Goal: Entertainment & Leisure: Consume media (video, audio)

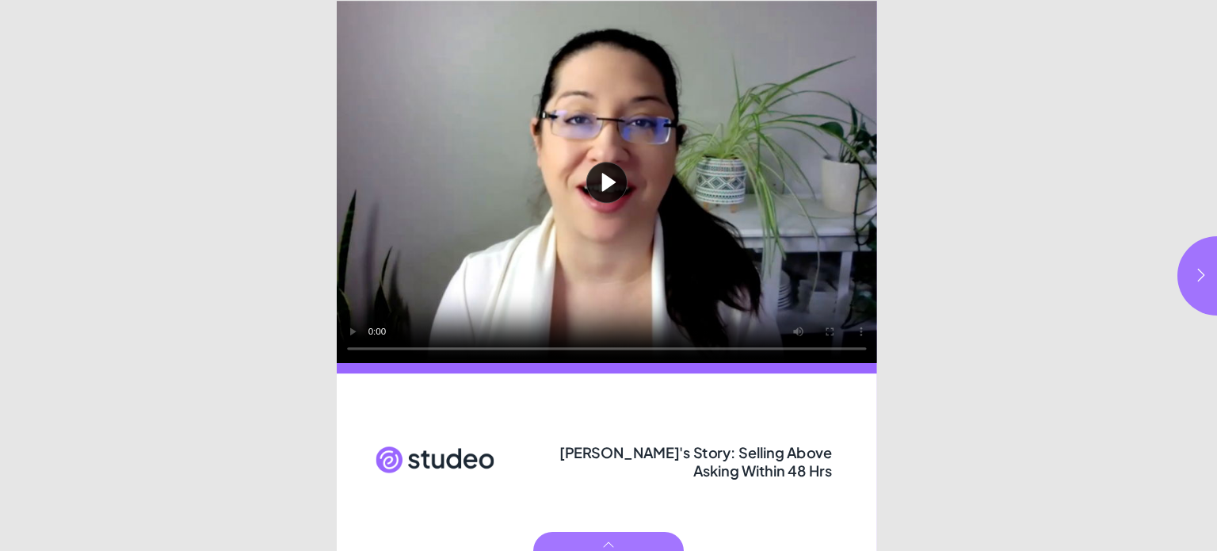
click at [609, 185] on button "Play video" at bounding box center [607, 182] width 540 height 362
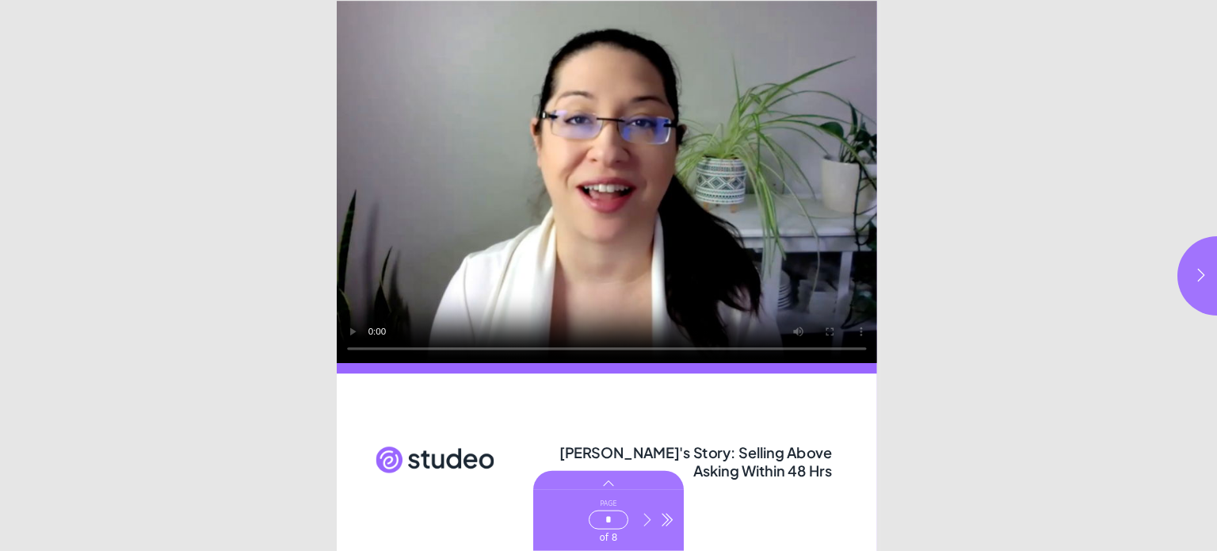
click at [643, 513] on icon "Go to next page" at bounding box center [647, 520] width 16 height 16
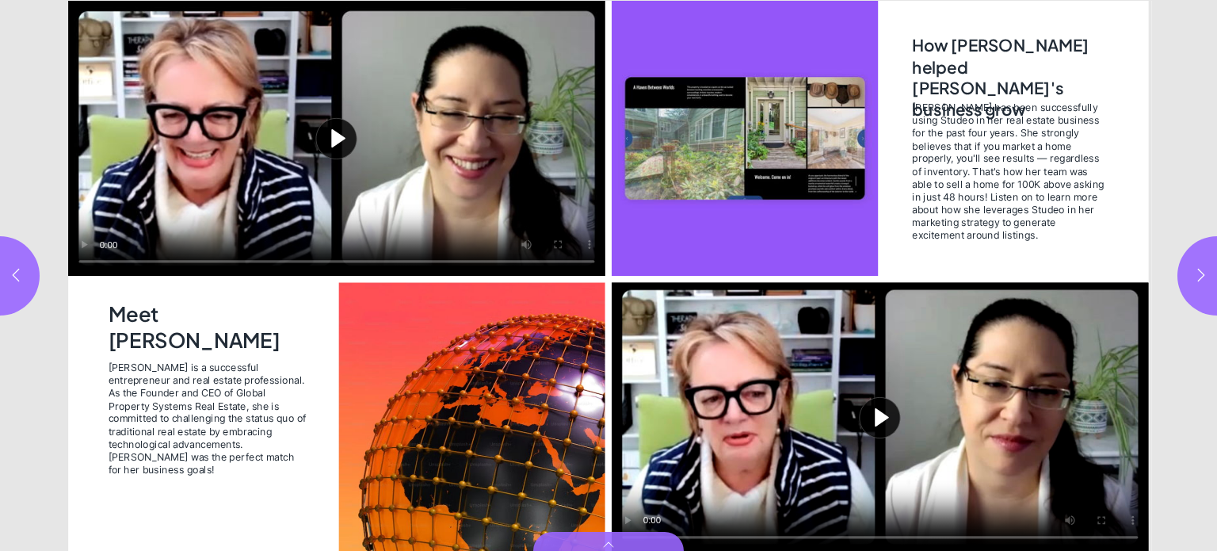
click at [334, 139] on button "Play video" at bounding box center [336, 138] width 537 height 275
click at [877, 410] on button "Play video" at bounding box center [880, 416] width 537 height 269
click at [1195, 271] on icon "button" at bounding box center [1201, 275] width 16 height 16
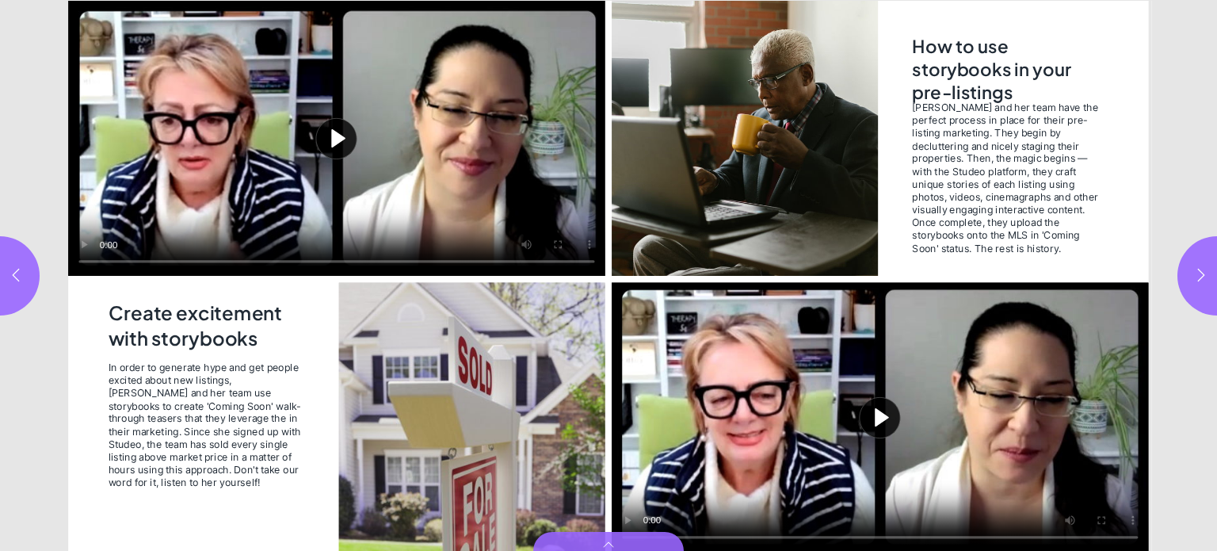
click at [338, 132] on button "Play video" at bounding box center [336, 138] width 537 height 275
click at [880, 414] on button "Play video" at bounding box center [880, 416] width 537 height 269
click at [1198, 271] on icon "button" at bounding box center [1201, 275] width 16 height 16
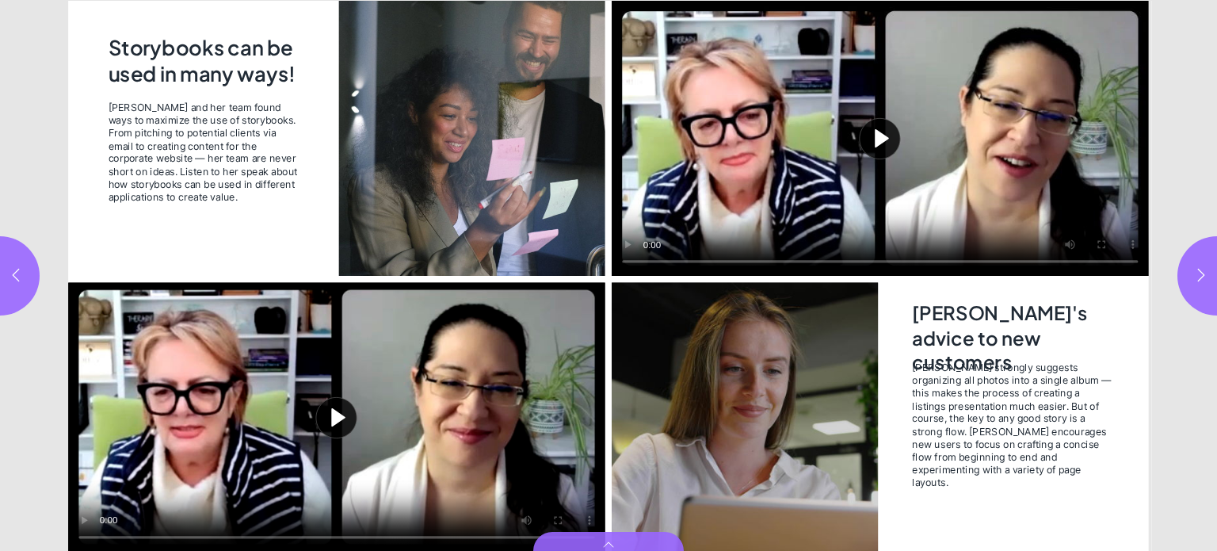
click at [337, 414] on button "Play video" at bounding box center [336, 416] width 537 height 269
click at [876, 140] on button "Play video" at bounding box center [880, 138] width 537 height 275
click at [1204, 273] on icon "button" at bounding box center [1201, 275] width 16 height 16
type input "*"
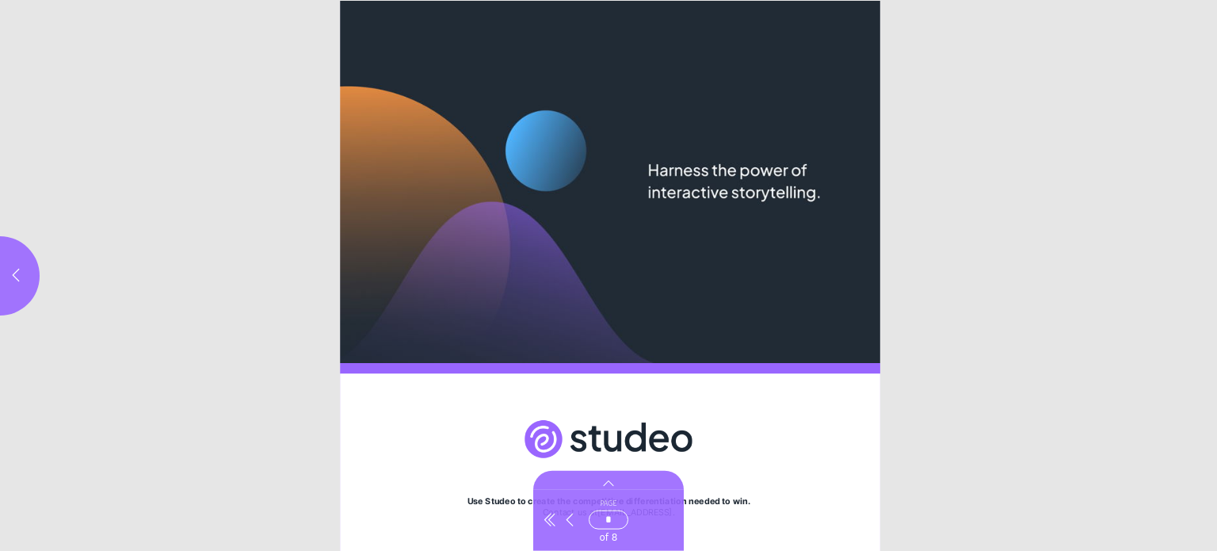
click at [605, 480] on icon at bounding box center [608, 480] width 151 height 19
